Goal: Task Accomplishment & Management: Manage account settings

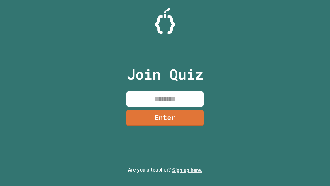
click at [187, 170] on link "Sign up here." at bounding box center [187, 170] width 30 height 6
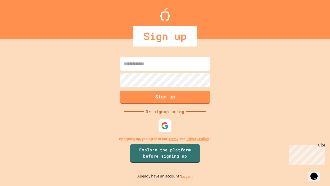
click at [187, 176] on link "Log in." at bounding box center [187, 175] width 12 height 5
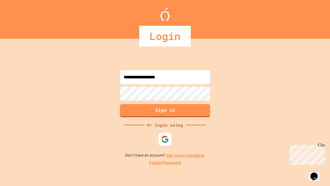
type input "**********"
